Goal: Information Seeking & Learning: Learn about a topic

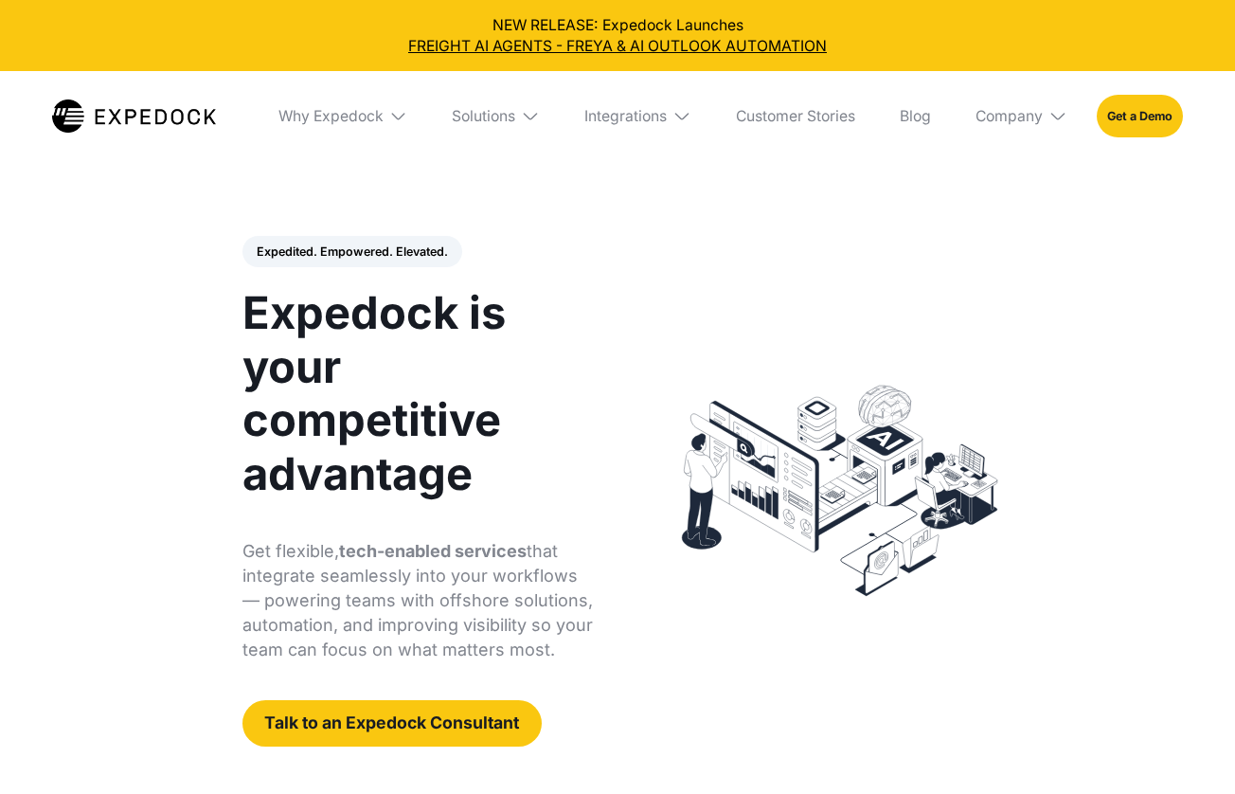
select select
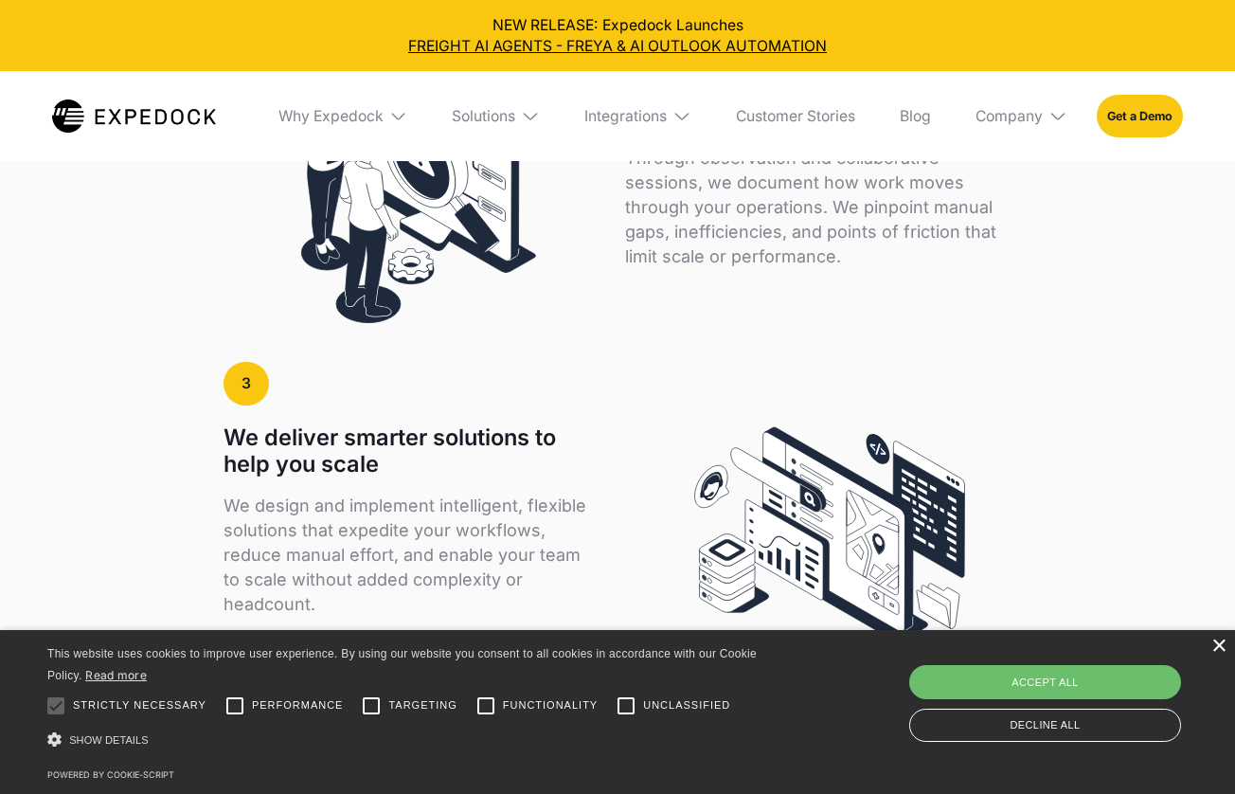
scroll to position [4592, 0]
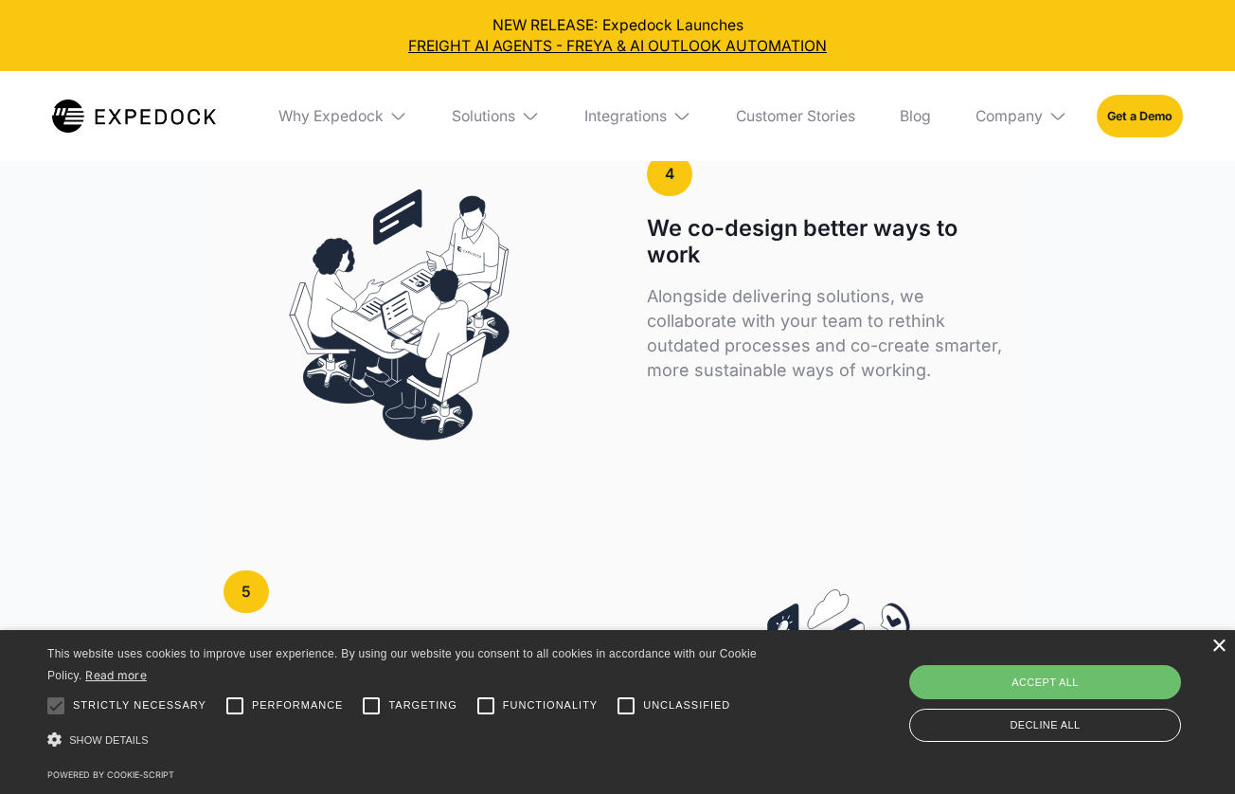
click at [1218, 652] on div "×" at bounding box center [1218, 646] width 14 height 14
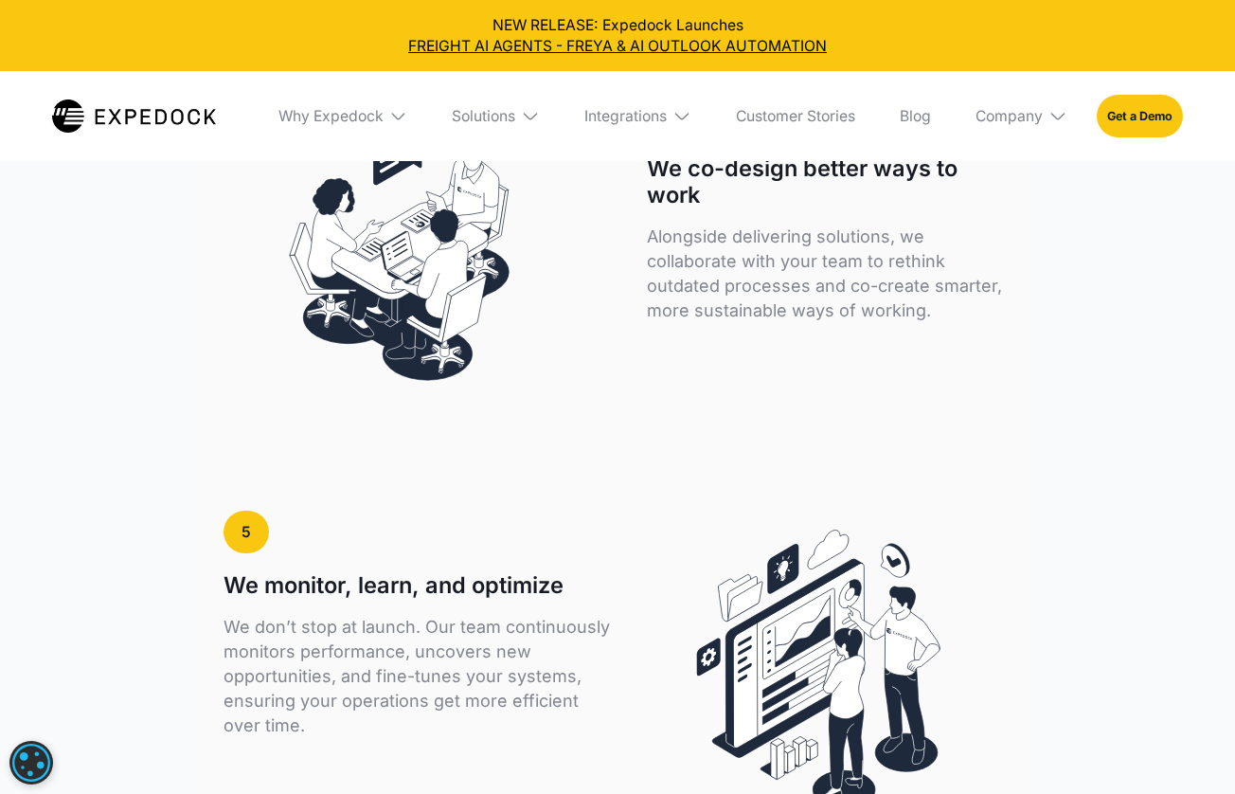
scroll to position [4653, 0]
click at [389, 118] on img at bounding box center [398, 116] width 19 height 19
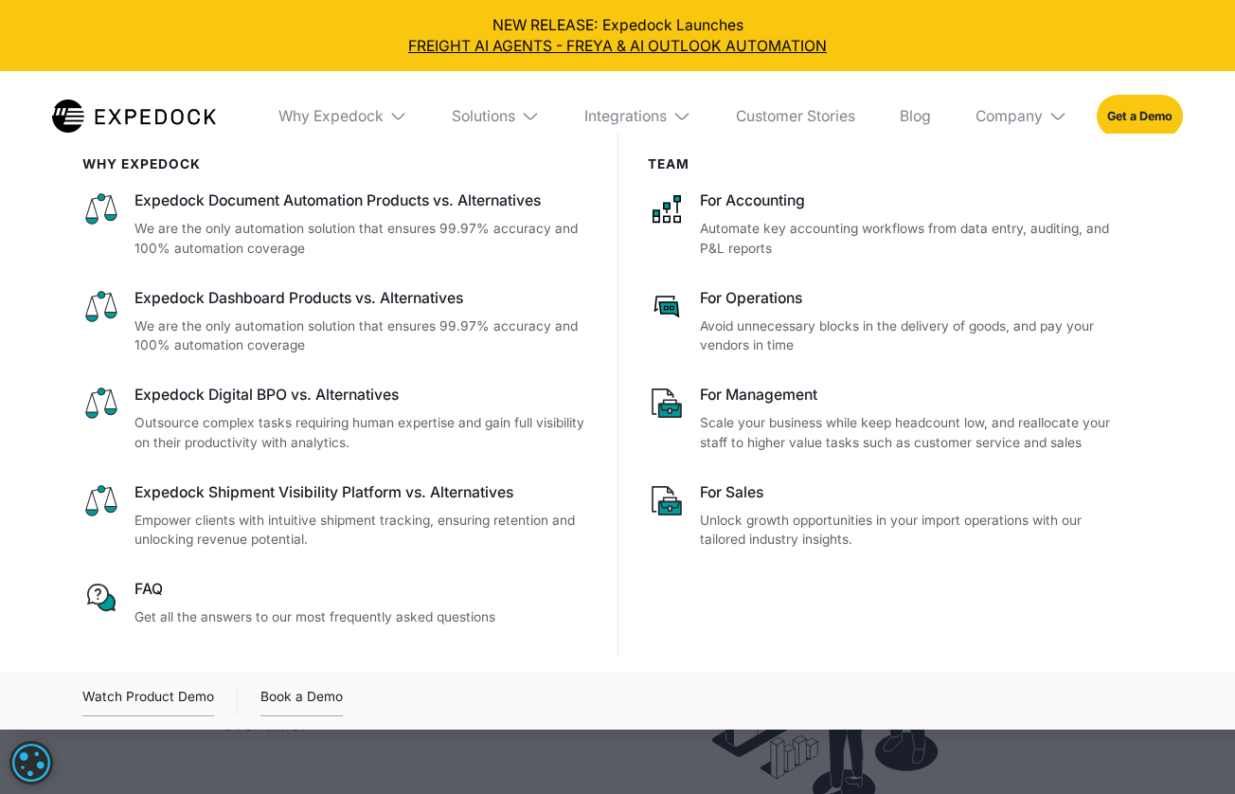
click at [389, 118] on img at bounding box center [398, 116] width 19 height 19
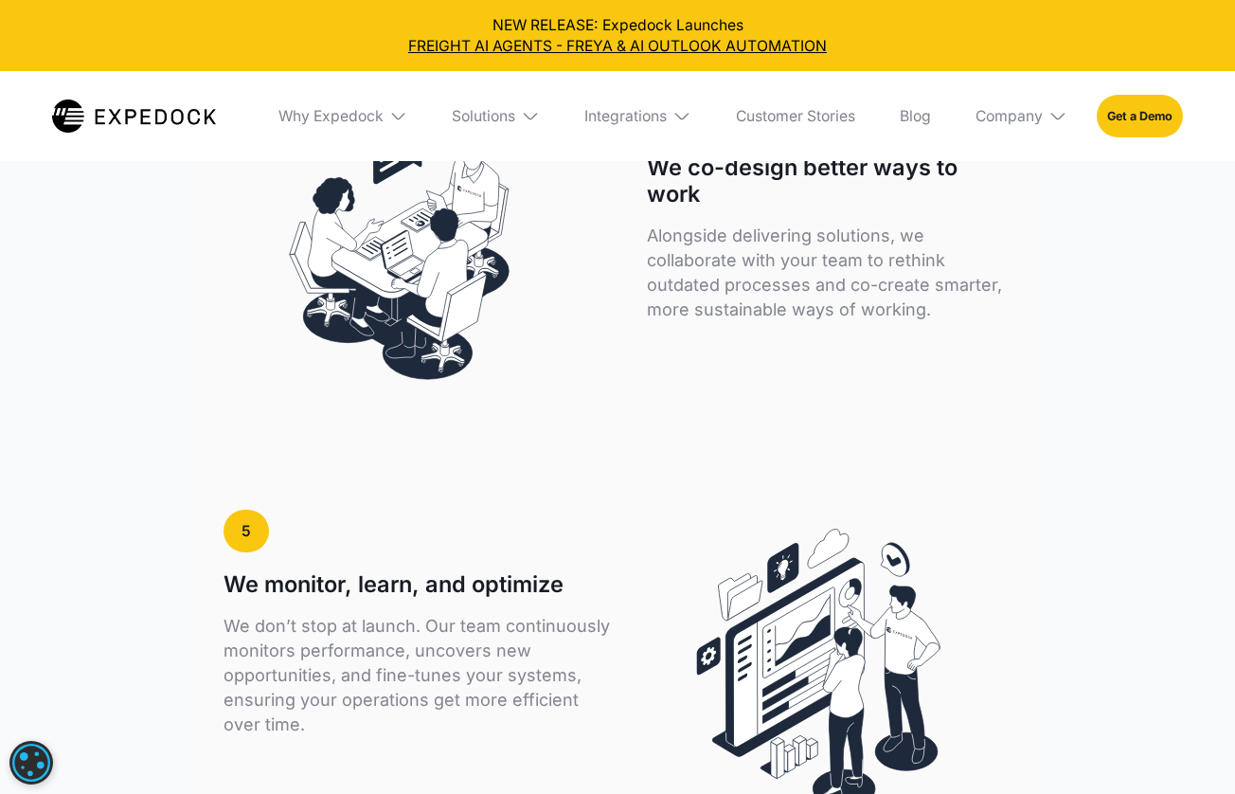
click at [389, 118] on img at bounding box center [398, 116] width 19 height 19
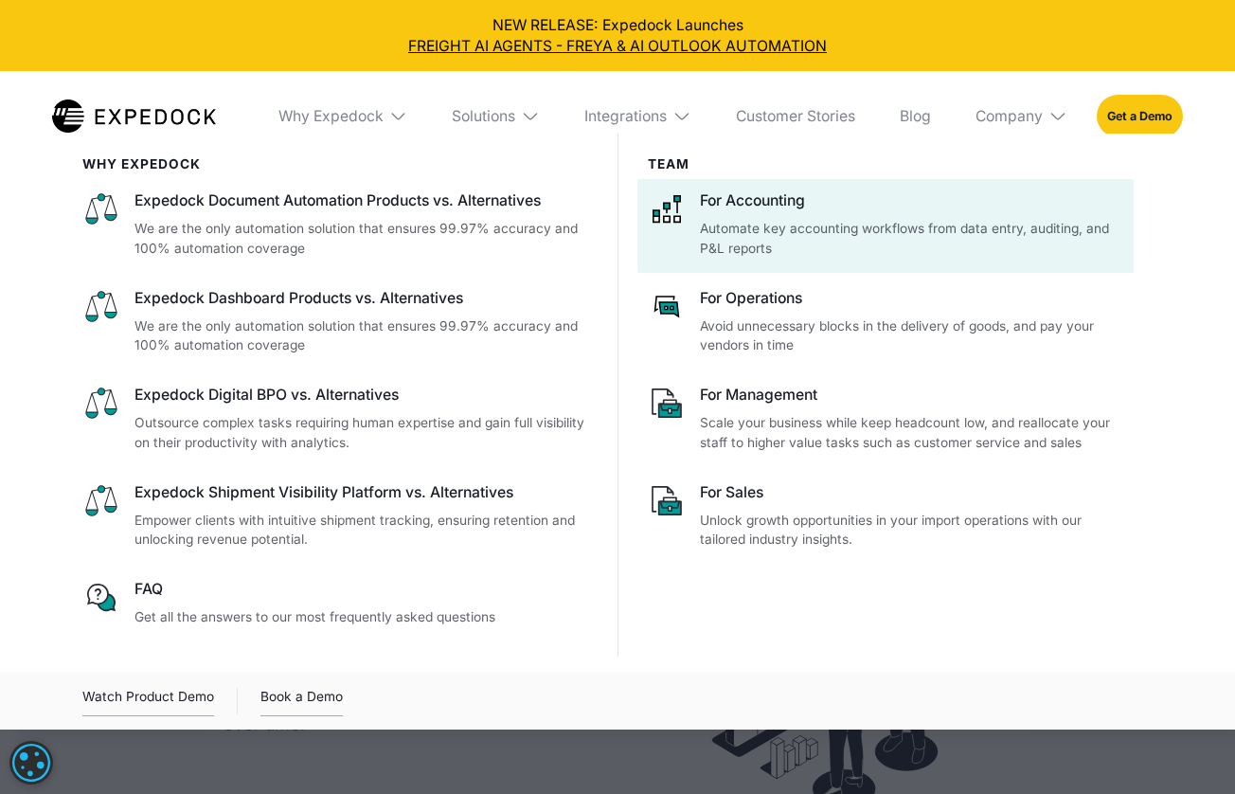
click at [741, 225] on p "Automate key accounting workflows from data entry, auditing, and P&L reports" at bounding box center [911, 238] width 422 height 39
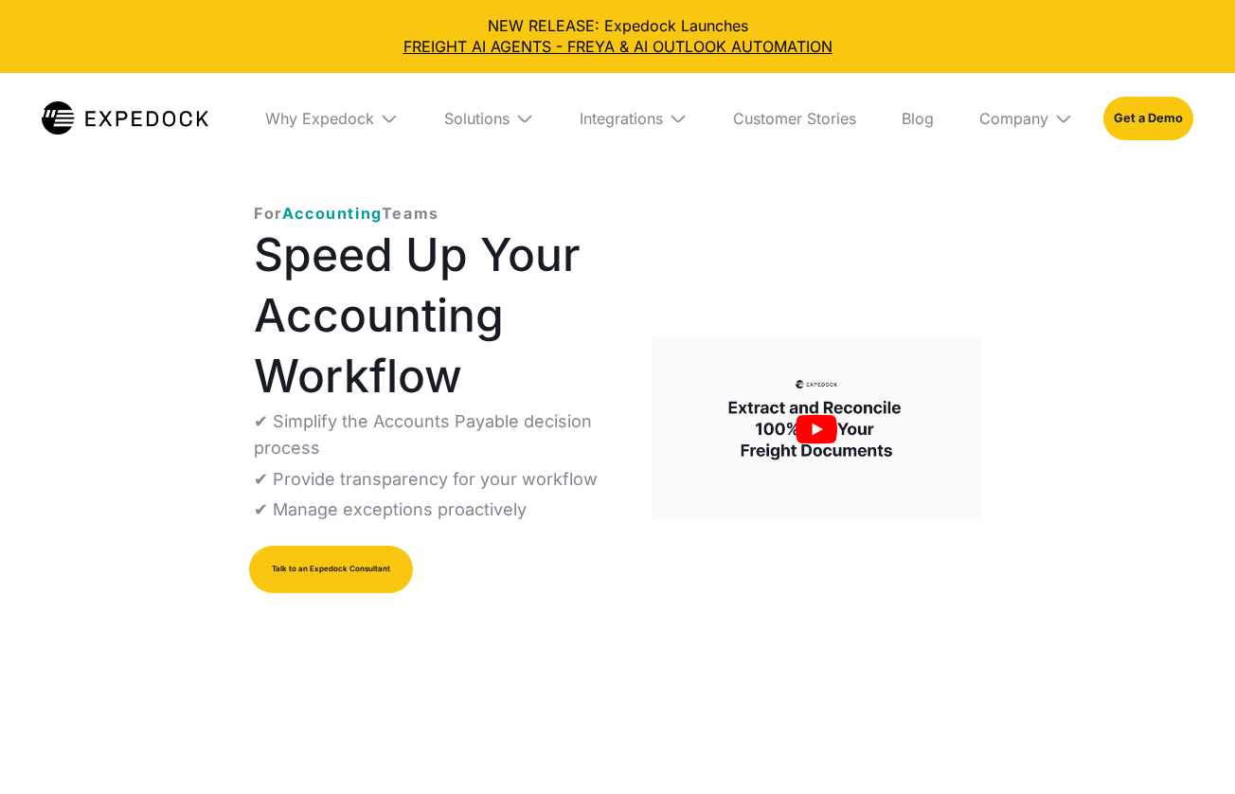
select select
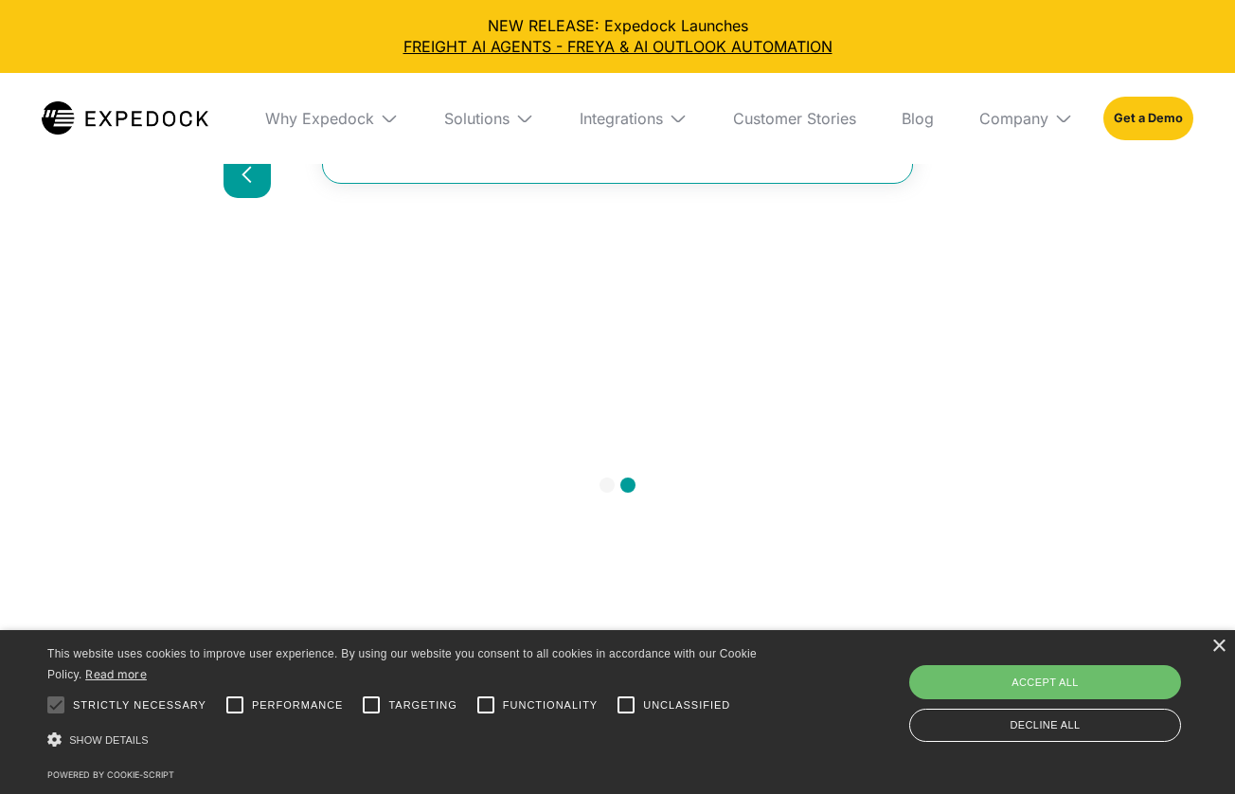
scroll to position [1581, 0]
click at [610, 420] on div "Show slide 1 of 2" at bounding box center [606, 423] width 15 height 15
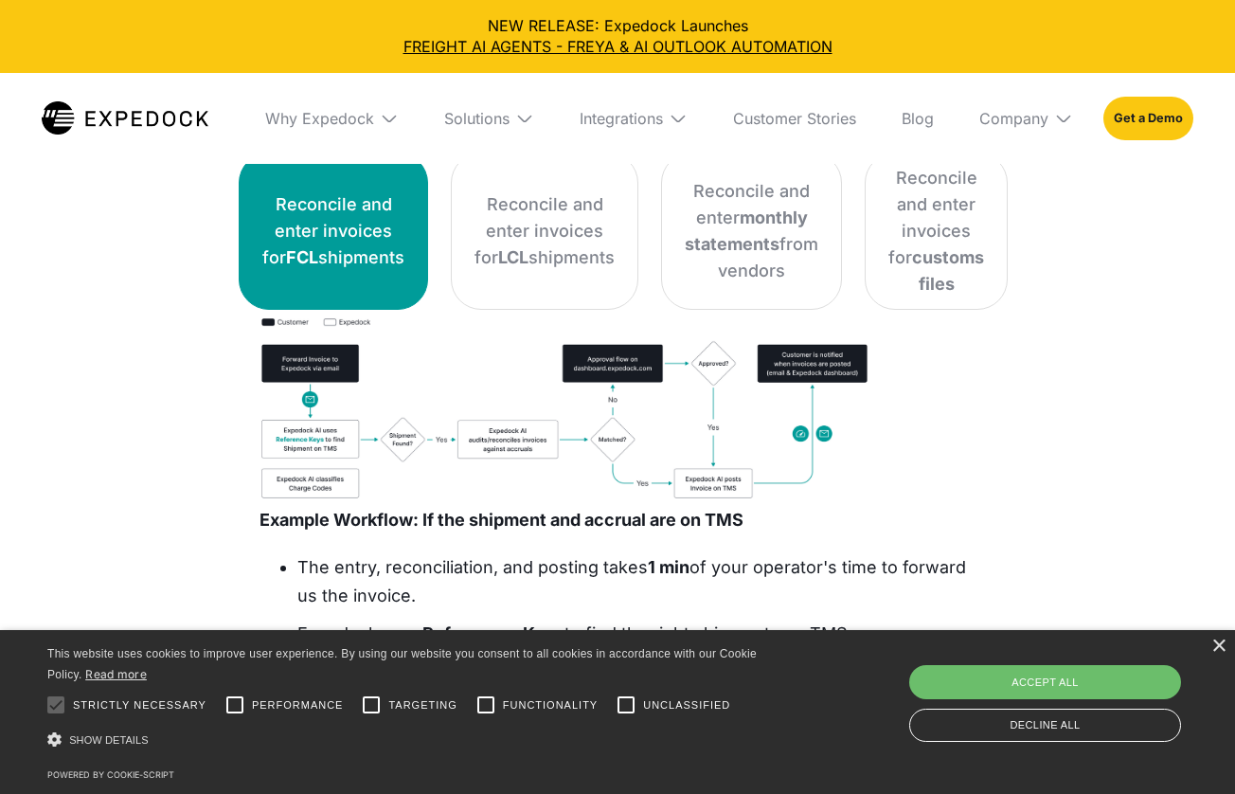
scroll to position [2998, 1]
